Goal: Task Accomplishment & Management: Manage account settings

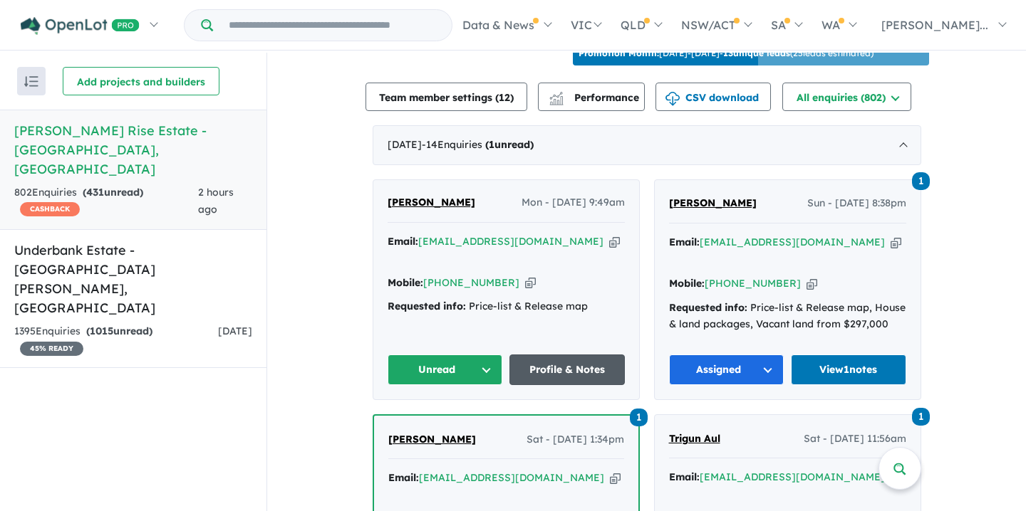
scroll to position [496, 0]
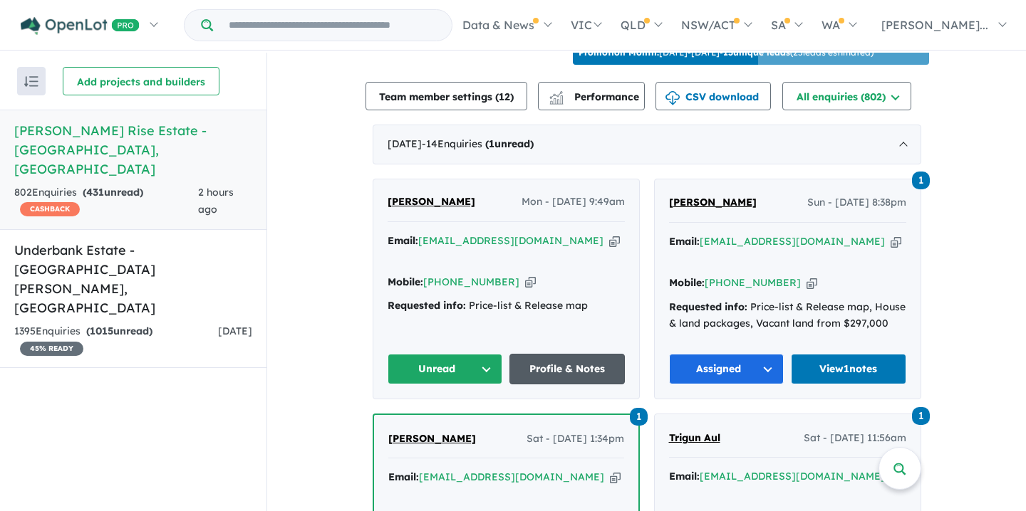
click at [555, 364] on link "Profile & Notes" at bounding box center [566, 369] width 115 height 31
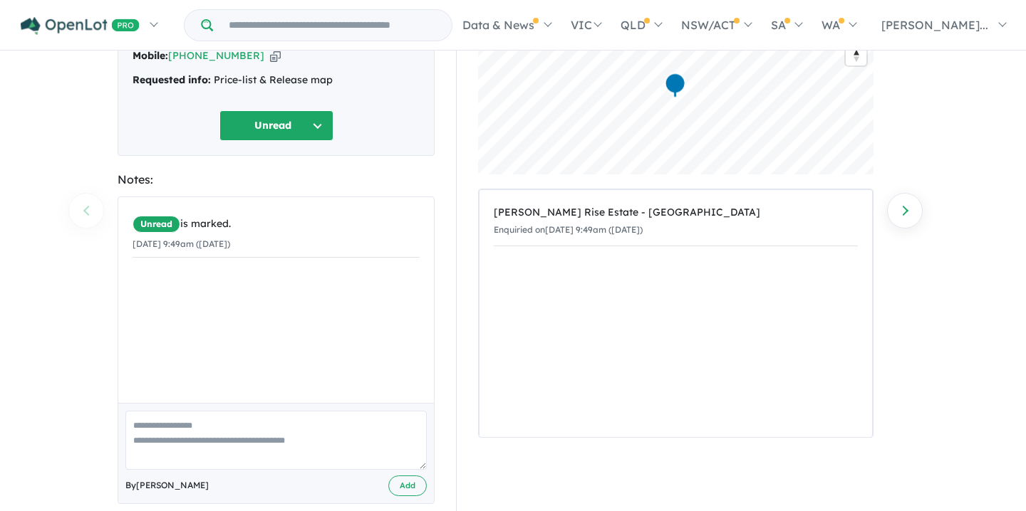
scroll to position [150, 0]
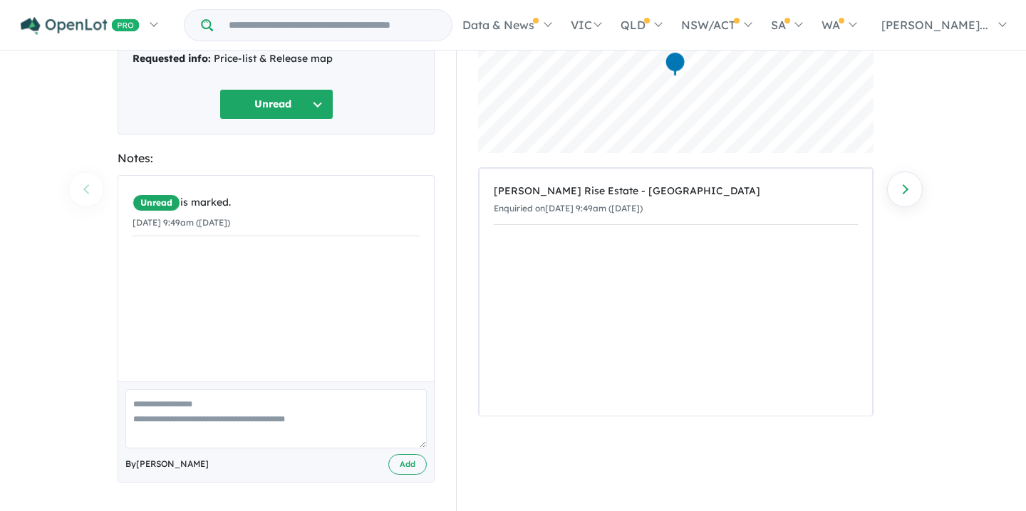
click at [134, 401] on textarea at bounding box center [275, 419] width 301 height 59
type textarea "**********"
click at [407, 464] on button "Add" at bounding box center [407, 464] width 38 height 21
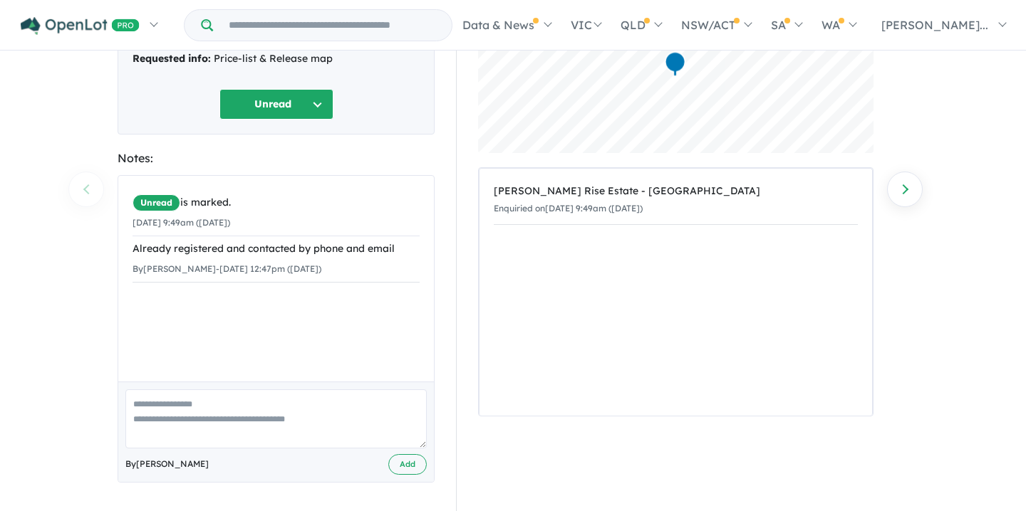
click at [318, 101] on button "Unread" at bounding box center [276, 104] width 114 height 31
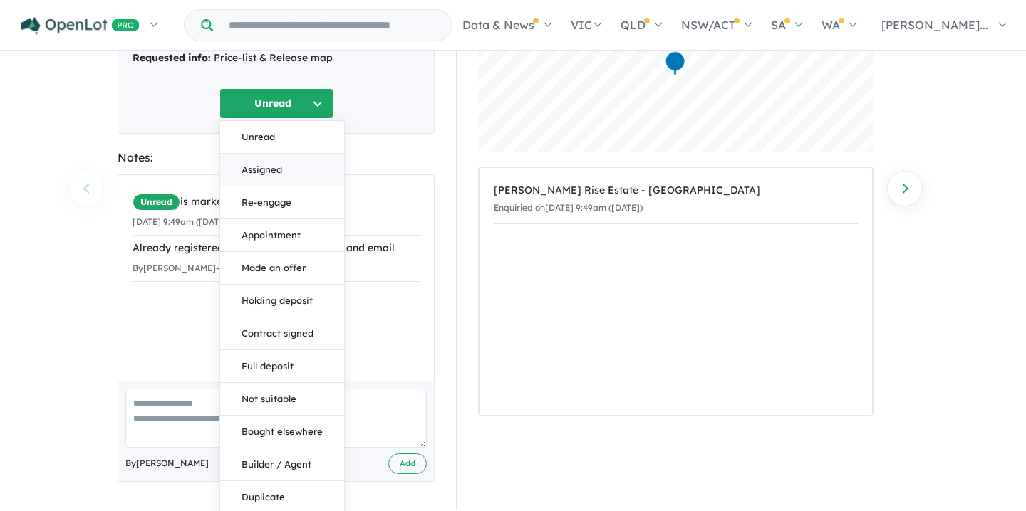
click at [266, 166] on button "Assigned" at bounding box center [282, 170] width 124 height 33
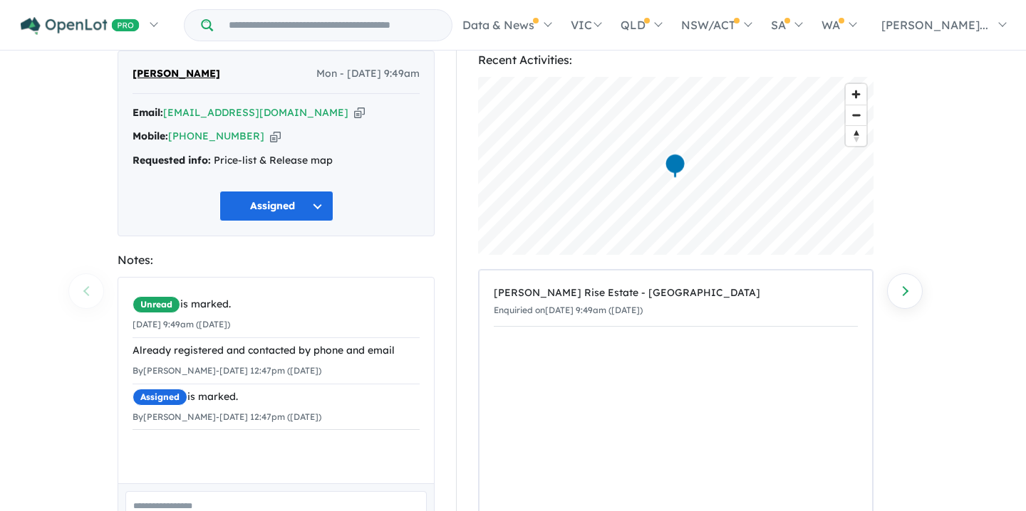
scroll to position [0, 0]
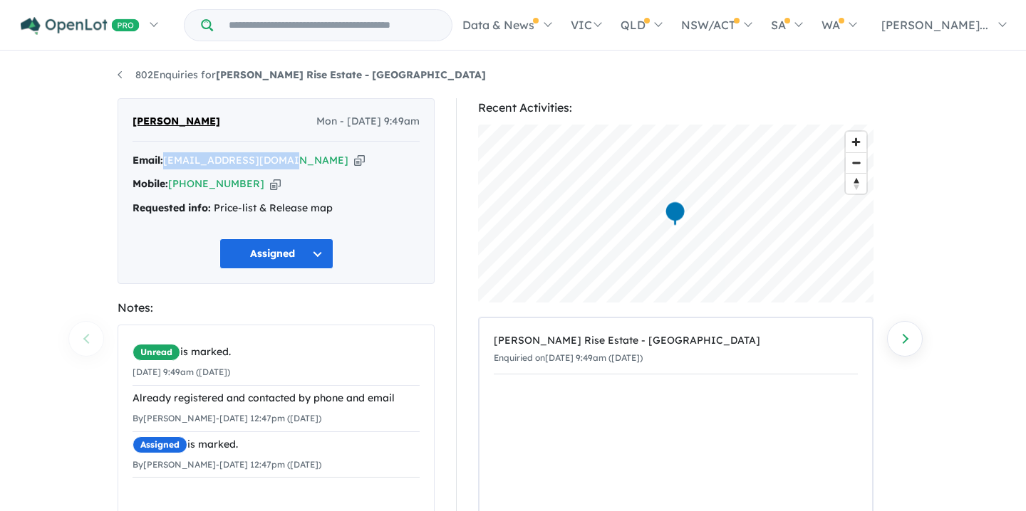
drag, startPoint x: 167, startPoint y: 161, endPoint x: 291, endPoint y: 165, distance: 124.7
click at [291, 165] on div "Email: leahmwaring@gmail.com Copied!" at bounding box center [275, 160] width 287 height 17
copy a%20Taylors%20Rise%20Estate%20-%20Deanside"] "[EMAIL_ADDRESS][DOMAIN_NAME]"
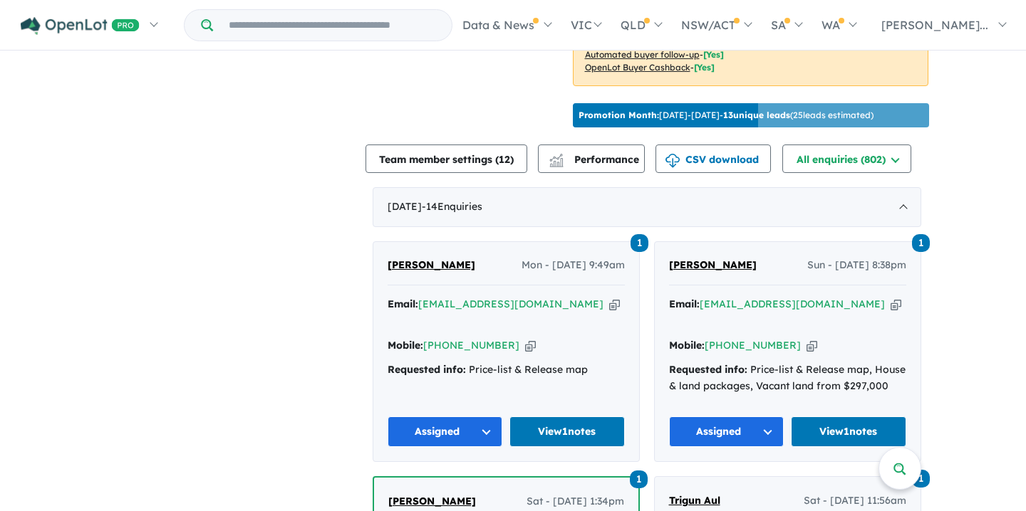
scroll to position [463, 0]
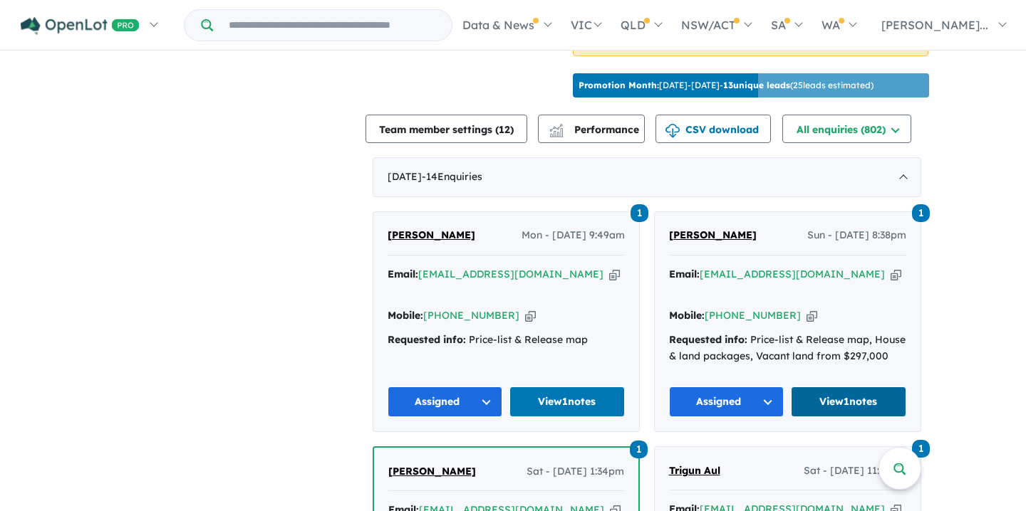
click at [846, 395] on link "View 1 notes" at bounding box center [847, 402] width 115 height 31
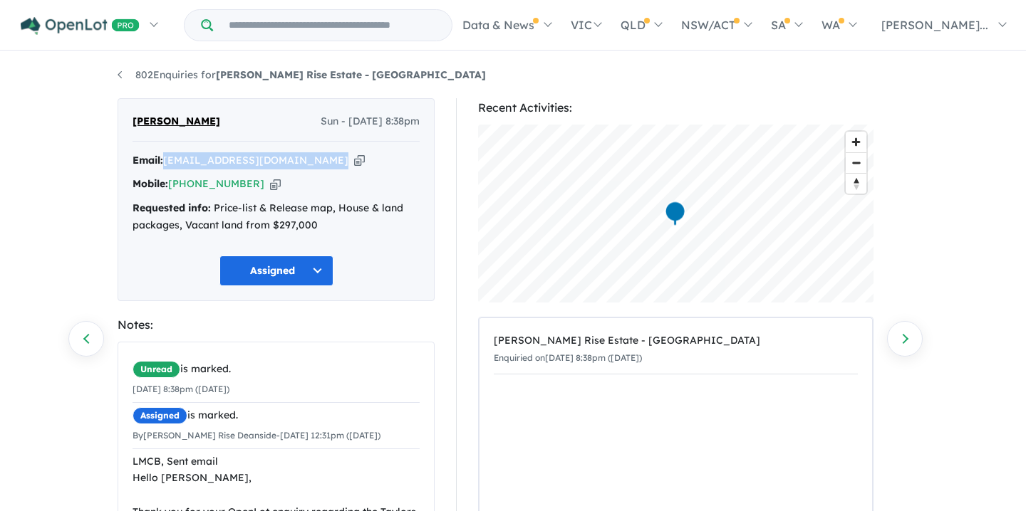
drag, startPoint x: 166, startPoint y: 163, endPoint x: 303, endPoint y: 174, distance: 137.2
click at [303, 174] on div "Email: funky_mushroom18@hotmail.com Copied! Mobile: +61 432 715 182 Copied! Req…" at bounding box center [275, 196] width 287 height 89
copy div "funky_mushroom18@hotmail.com Copied!"
